Goal: Task Accomplishment & Management: Manage account settings

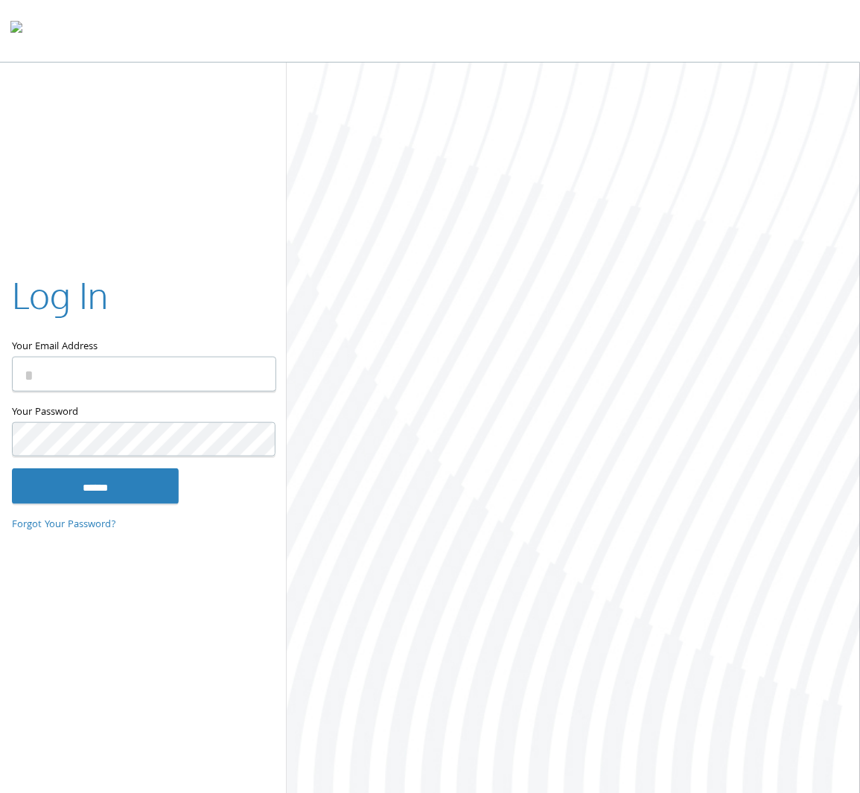
type input "**********"
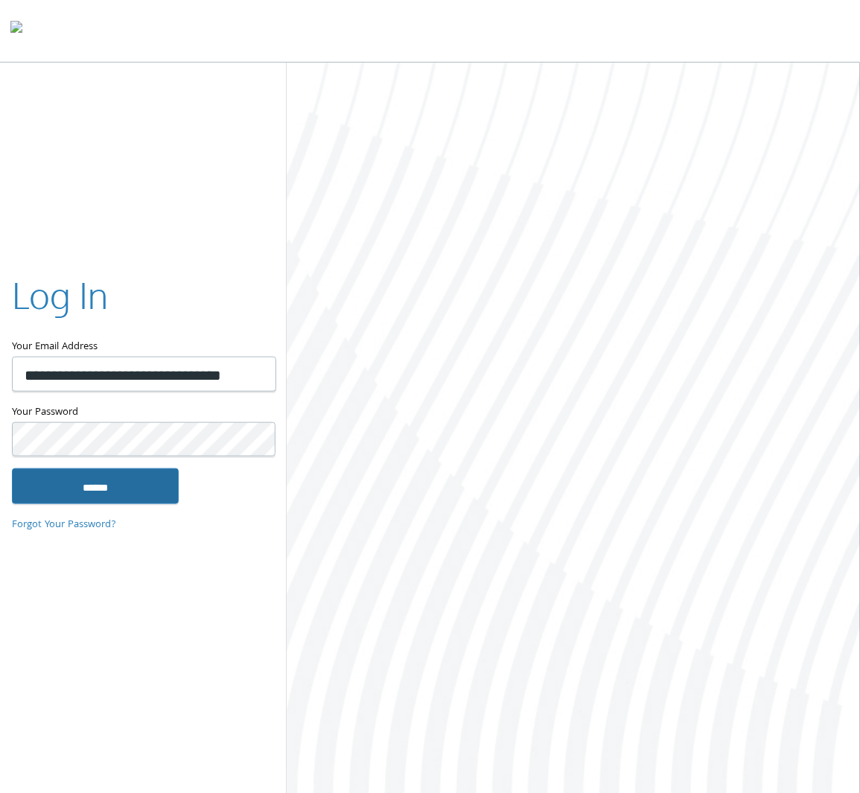
click at [67, 489] on input "******" at bounding box center [95, 486] width 167 height 36
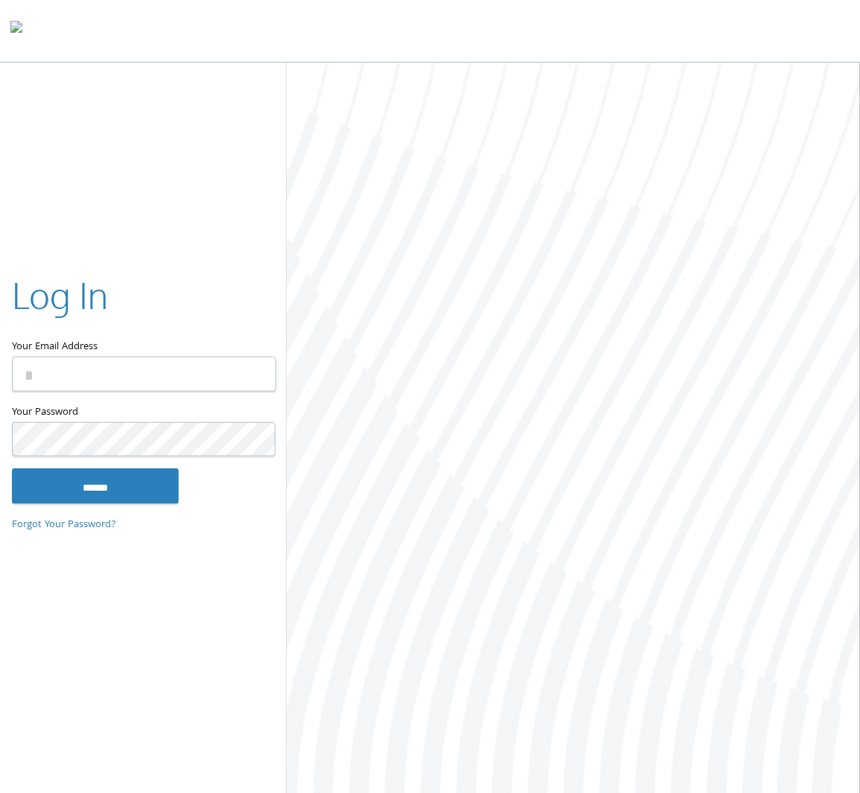
type input "**********"
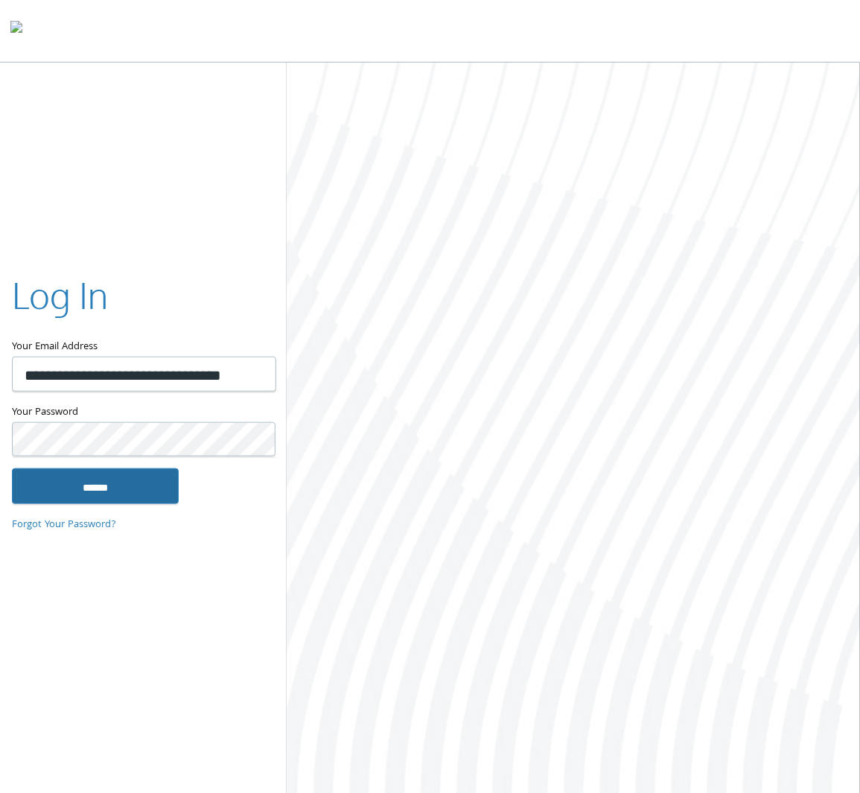
click at [35, 492] on input "******" at bounding box center [95, 486] width 167 height 36
